Goal: Task Accomplishment & Management: Manage account settings

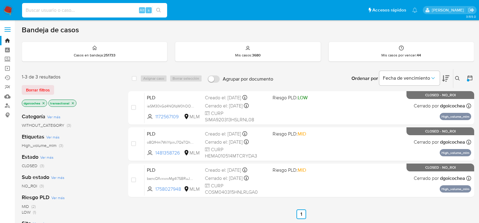
click at [52, 12] on input at bounding box center [94, 10] width 145 height 8
paste input "1985906632"
type input "1985906632"
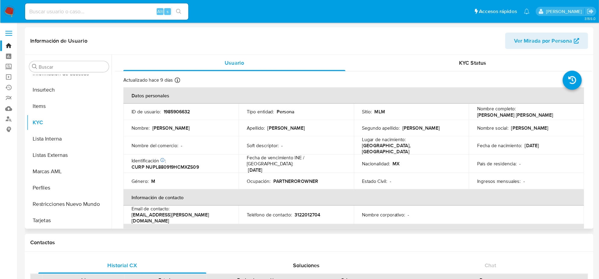
scroll to position [255, 0]
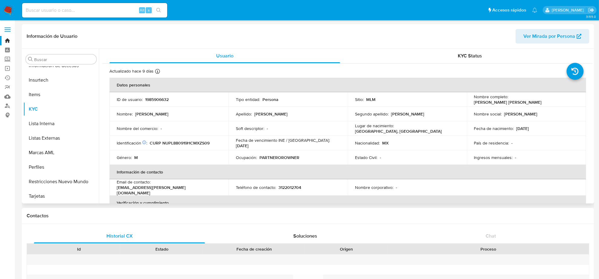
select select "10"
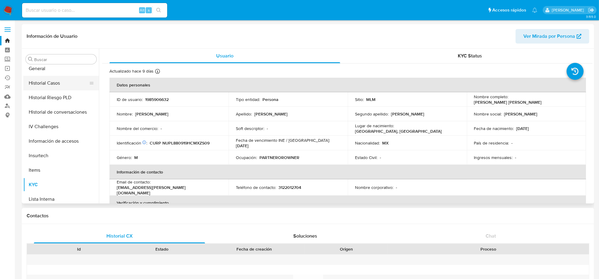
click at [55, 89] on button "Historial Casos" at bounding box center [58, 83] width 71 height 15
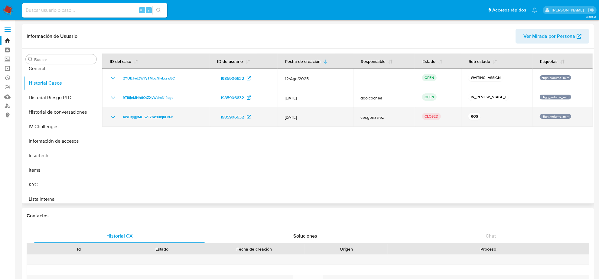
click at [116, 117] on icon "Mostrar/Ocultar" at bounding box center [112, 116] width 7 height 7
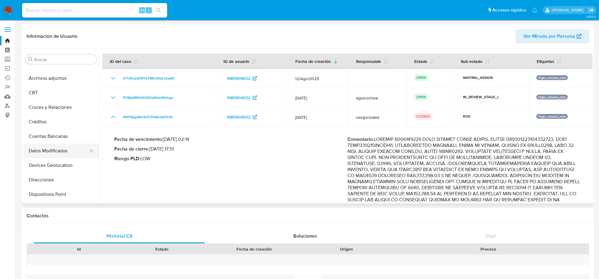
scroll to position [0, 0]
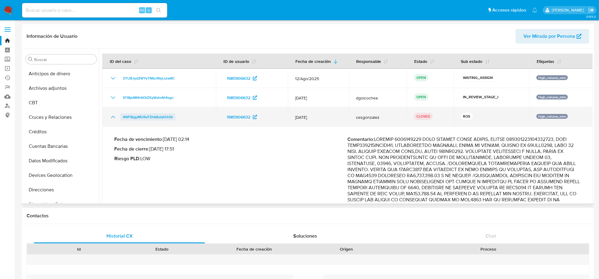
click at [160, 120] on span "4WFKygyMU6vFZhk8ulqhHrQr" at bounding box center [148, 116] width 50 height 7
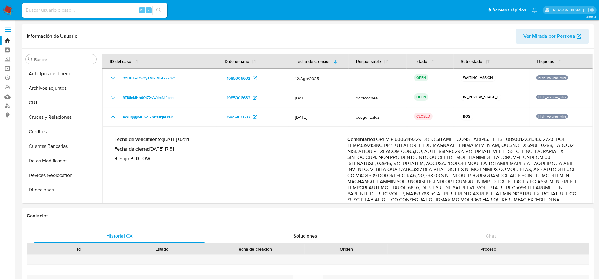
click at [7, 8] on img at bounding box center [8, 10] width 10 height 10
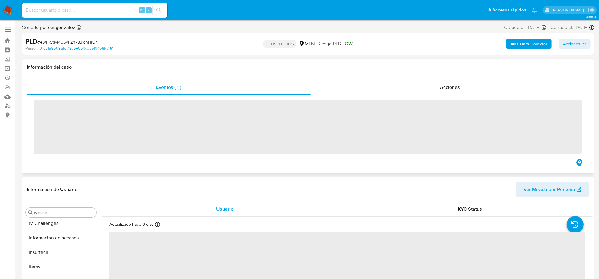
scroll to position [255, 0]
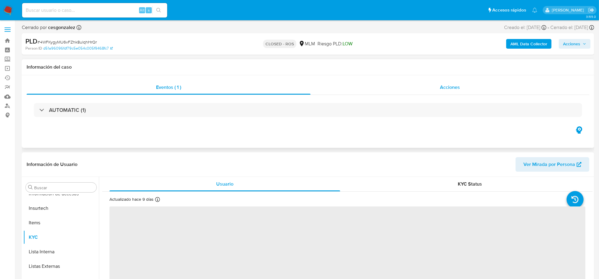
click at [448, 90] on span "Acciones" at bounding box center [450, 87] width 20 height 7
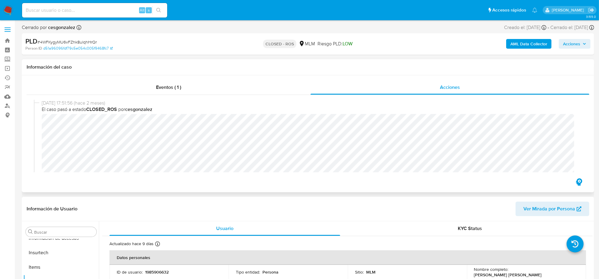
select select "10"
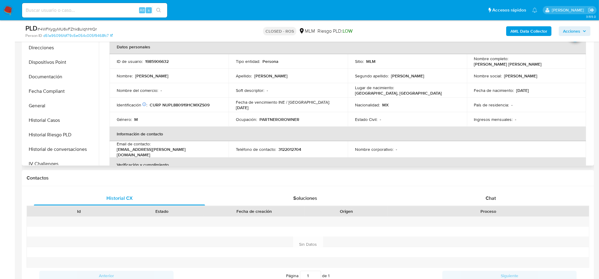
scroll to position [104, 0]
click at [43, 104] on button "General" at bounding box center [58, 106] width 71 height 15
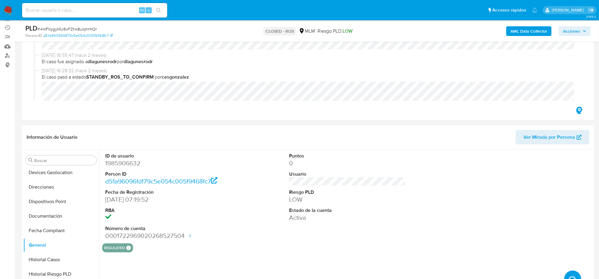
scroll to position [0, 0]
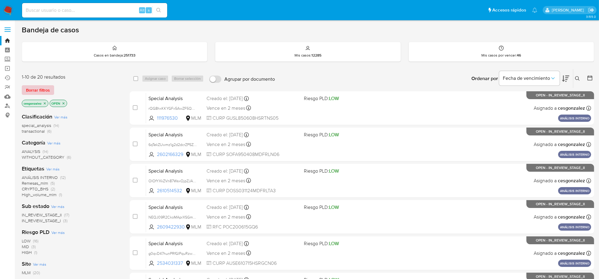
click at [30, 90] on span "Borrar filtros" at bounding box center [38, 90] width 24 height 8
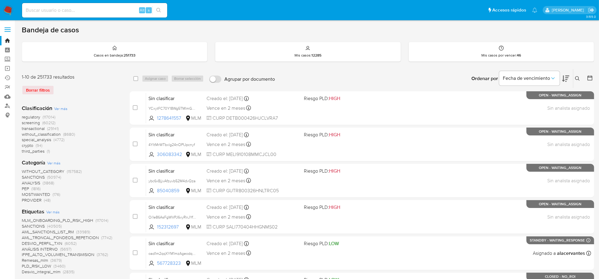
click at [34, 123] on span "screening" at bounding box center [31, 123] width 18 height 6
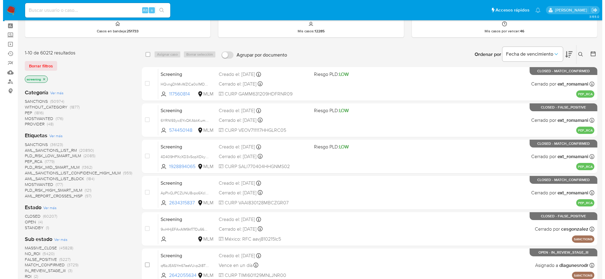
scroll to position [38, 0]
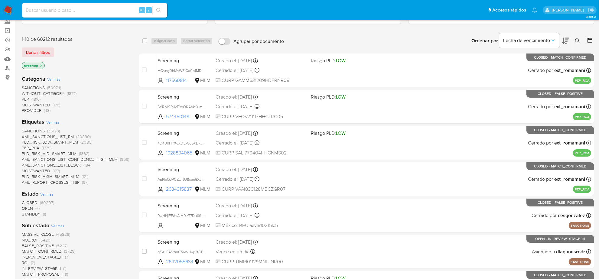
click at [27, 207] on span "OPEN" at bounding box center [27, 208] width 11 height 6
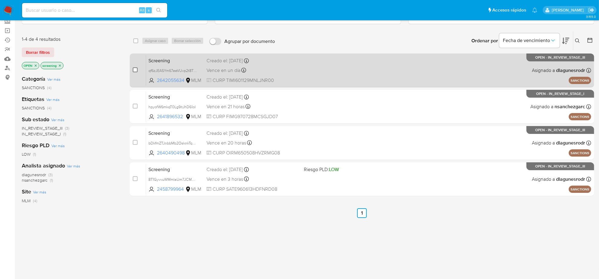
click at [135, 70] on input "checkbox" at bounding box center [135, 69] width 5 height 5
checkbox input "true"
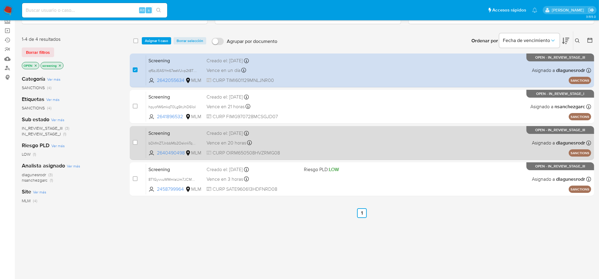
click at [139, 144] on div "case-item-checkbox No es posible asignar el caso" at bounding box center [139, 143] width 13 height 31
click at [133, 142] on input "checkbox" at bounding box center [135, 142] width 5 height 5
checkbox input "true"
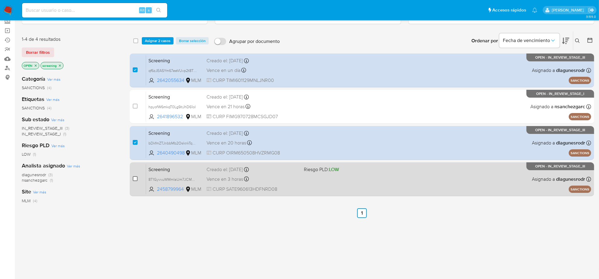
click at [134, 179] on input "checkbox" at bounding box center [135, 178] width 5 height 5
checkbox input "true"
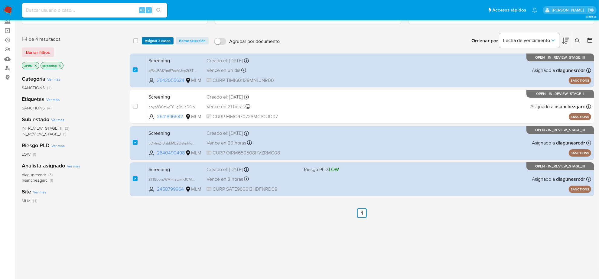
click at [155, 39] on span "Asignar 3 casos" at bounding box center [158, 41] width 26 height 6
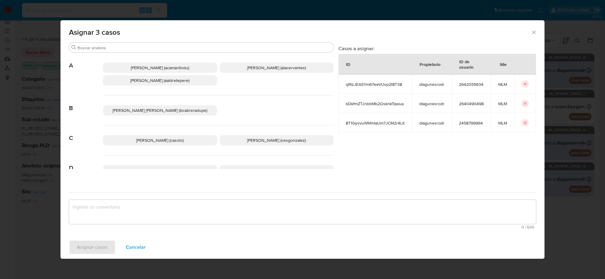
click at [247, 141] on span "Cesar Gonzalez (cesgonzalez)" at bounding box center [276, 140] width 59 height 6
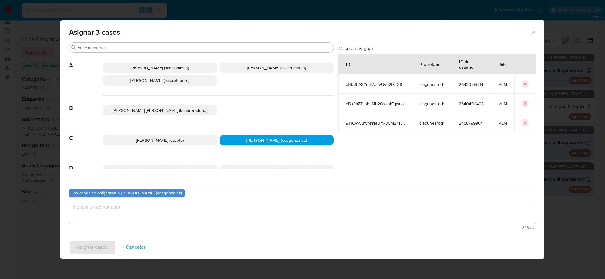
click at [123, 209] on textarea "assign-modal" at bounding box center [302, 212] width 467 height 24
